Goal: Task Accomplishment & Management: Use online tool/utility

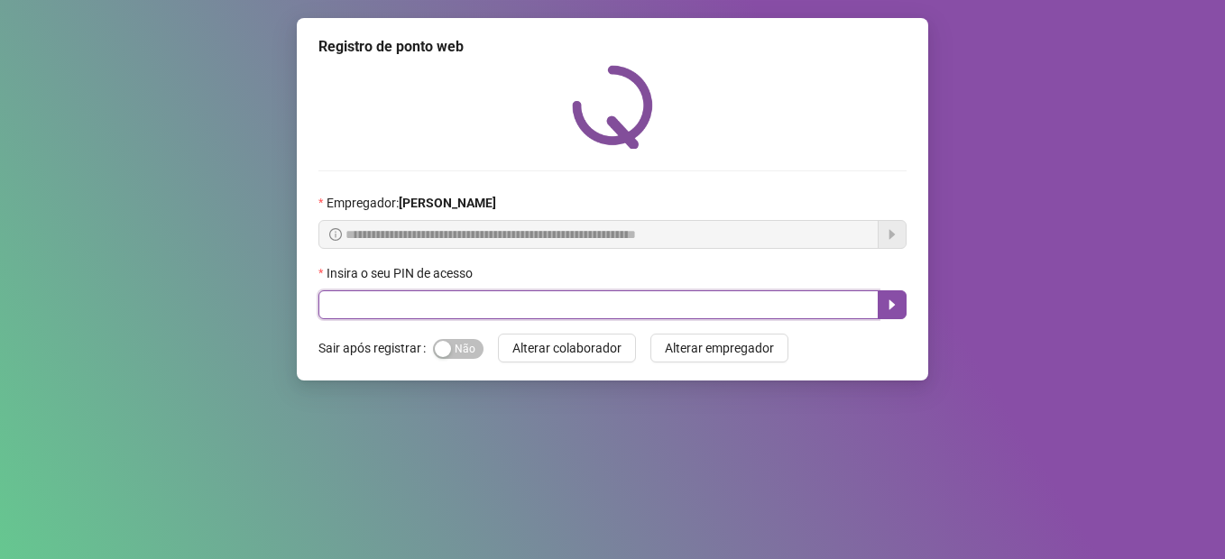
click at [713, 300] on input "text" at bounding box center [598, 304] width 560 height 29
type input "*****"
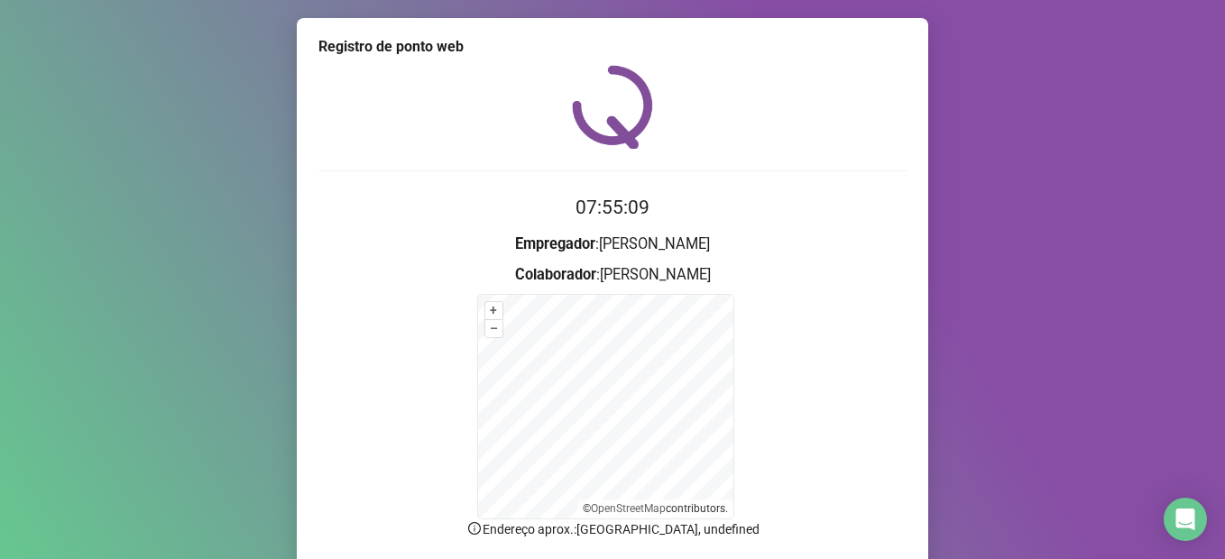
scroll to position [140, 0]
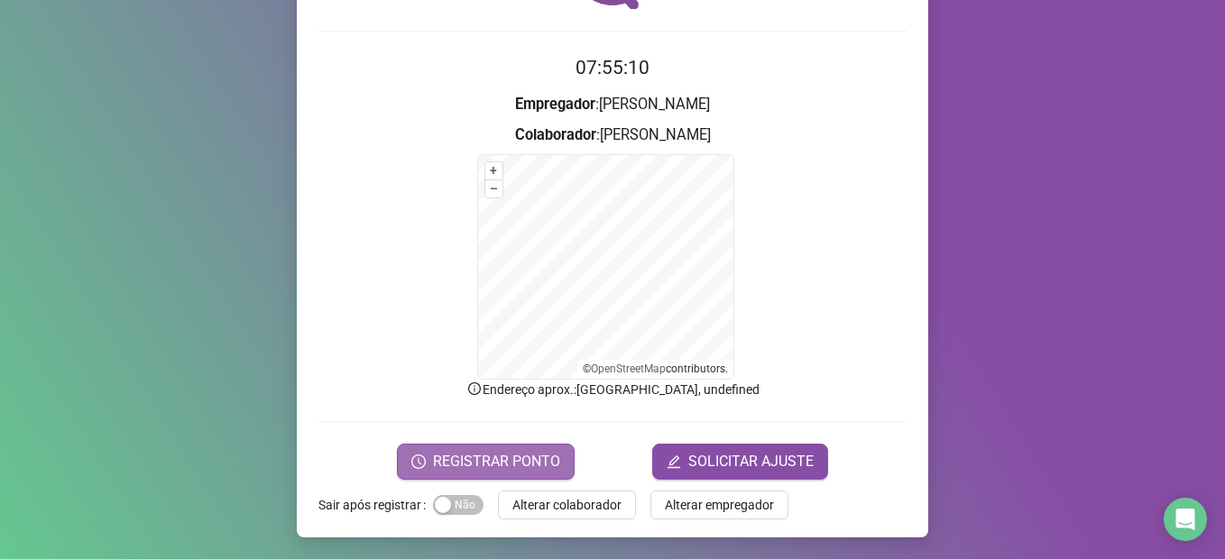
click at [536, 455] on span "REGISTRAR PONTO" at bounding box center [496, 462] width 127 height 22
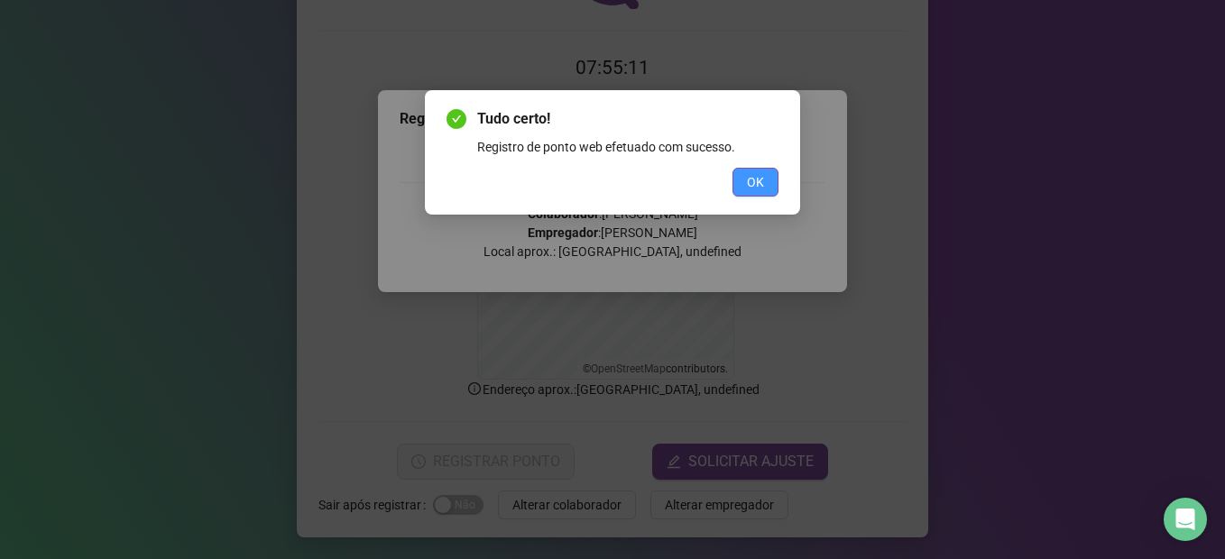
click at [750, 174] on span "OK" at bounding box center [755, 182] width 17 height 20
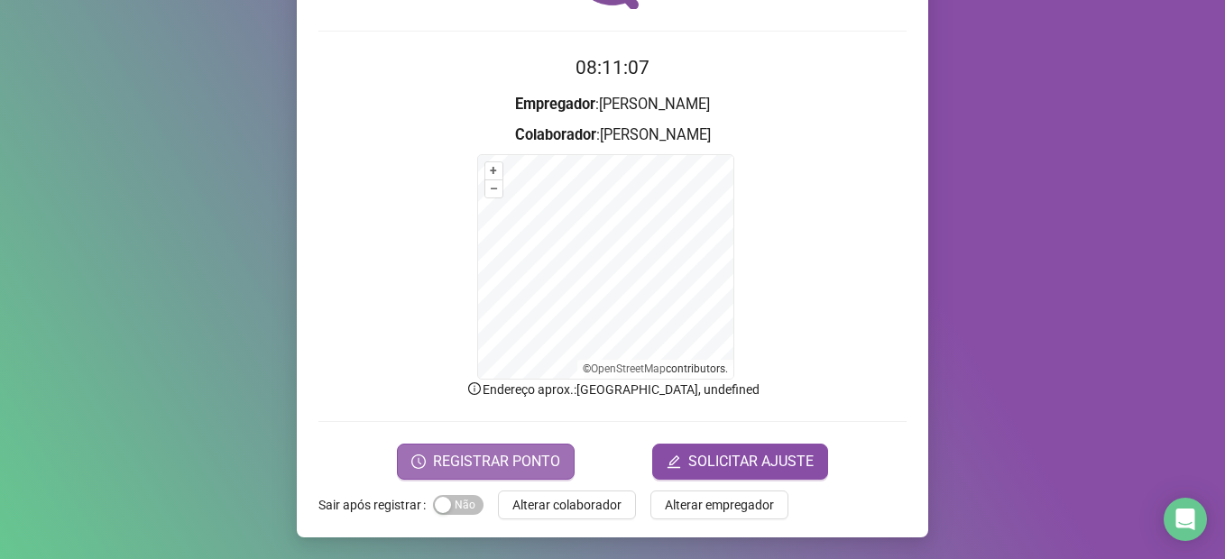
click at [473, 475] on button "REGISTRAR PONTO" at bounding box center [486, 462] width 178 height 36
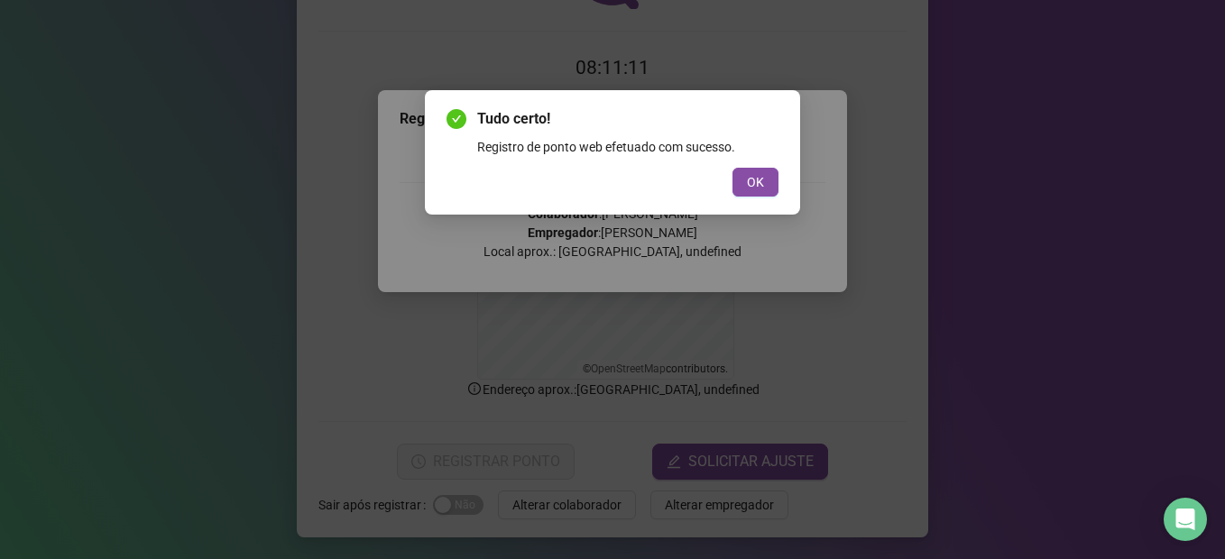
click at [667, 205] on div "Tudo certo! Registro de ponto web efetuado com sucesso. OK" at bounding box center [612, 152] width 375 height 124
click at [779, 263] on div "Tudo certo! Registro de ponto web efetuado com sucesso. OK" at bounding box center [612, 279] width 1225 height 559
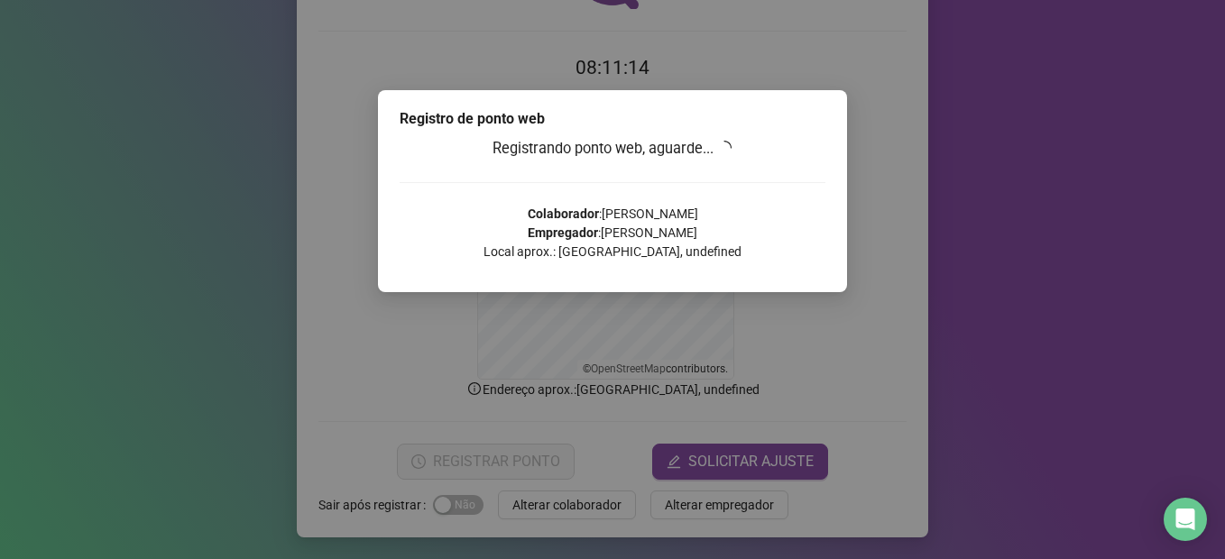
drag, startPoint x: 428, startPoint y: 326, endPoint x: 409, endPoint y: 328, distance: 19.1
click at [427, 327] on div "Registro de ponto web Registrando ponto web, aguarde... Colaborador : [PERSON_N…" at bounding box center [612, 279] width 1225 height 559
click at [382, 328] on div "Registro de ponto web Registrando ponto web, aguarde... Colaborador : [PERSON_N…" at bounding box center [612, 279] width 1225 height 559
click at [337, 280] on div "Registro de ponto web Registrando ponto web, aguarde... Colaborador : [PERSON_N…" at bounding box center [612, 279] width 1225 height 559
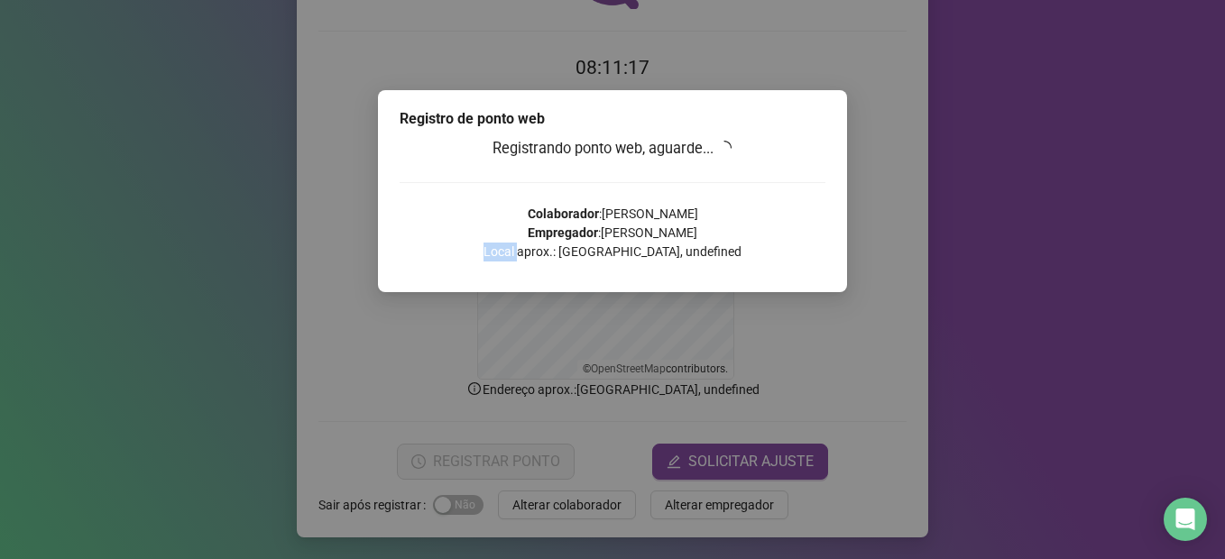
click at [337, 280] on div "Registro de ponto web Registrando ponto web, aguarde... Colaborador : [PERSON_N…" at bounding box center [612, 279] width 1225 height 559
